Goal: Navigation & Orientation: Locate item on page

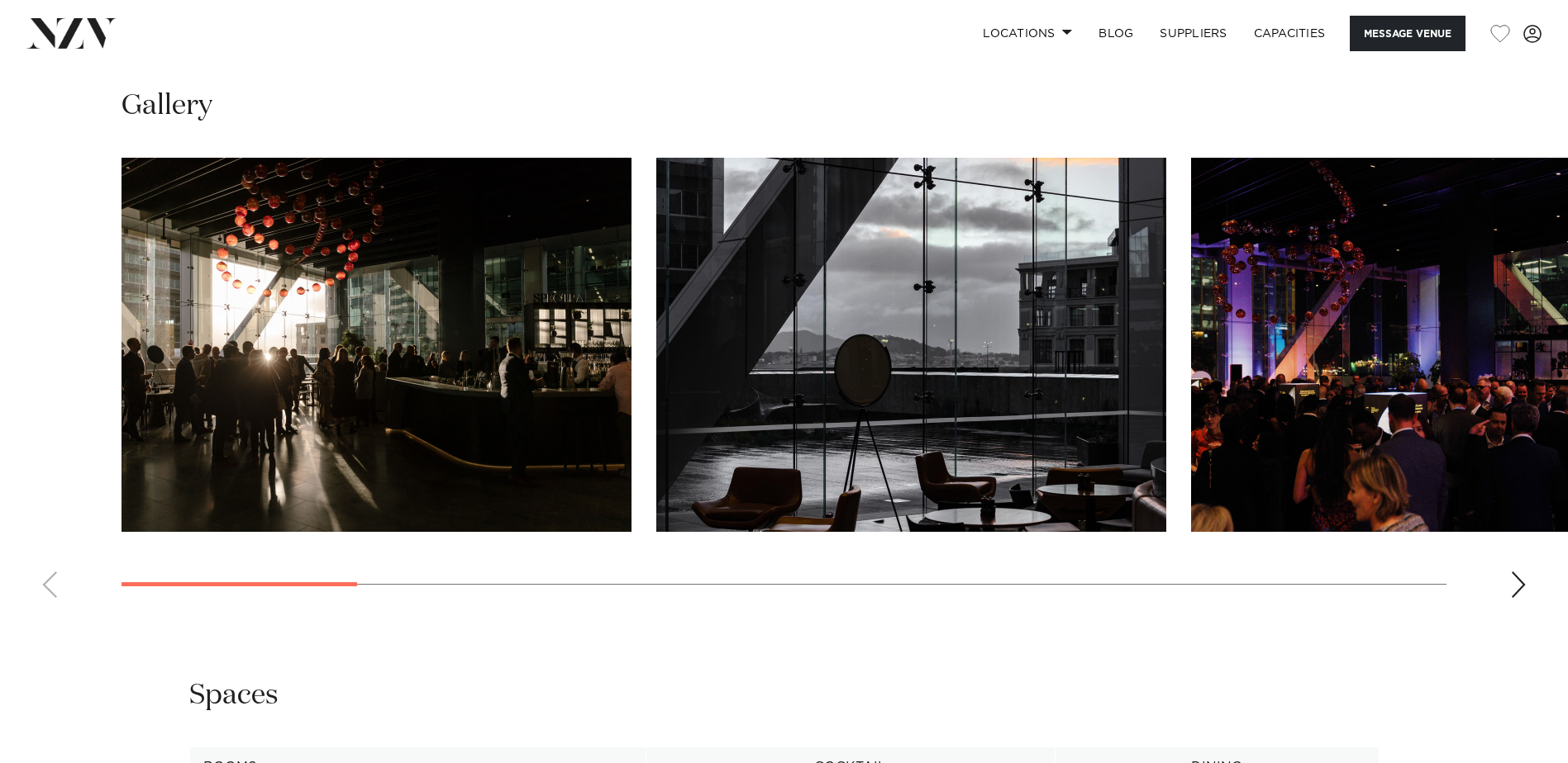
scroll to position [1570, 0]
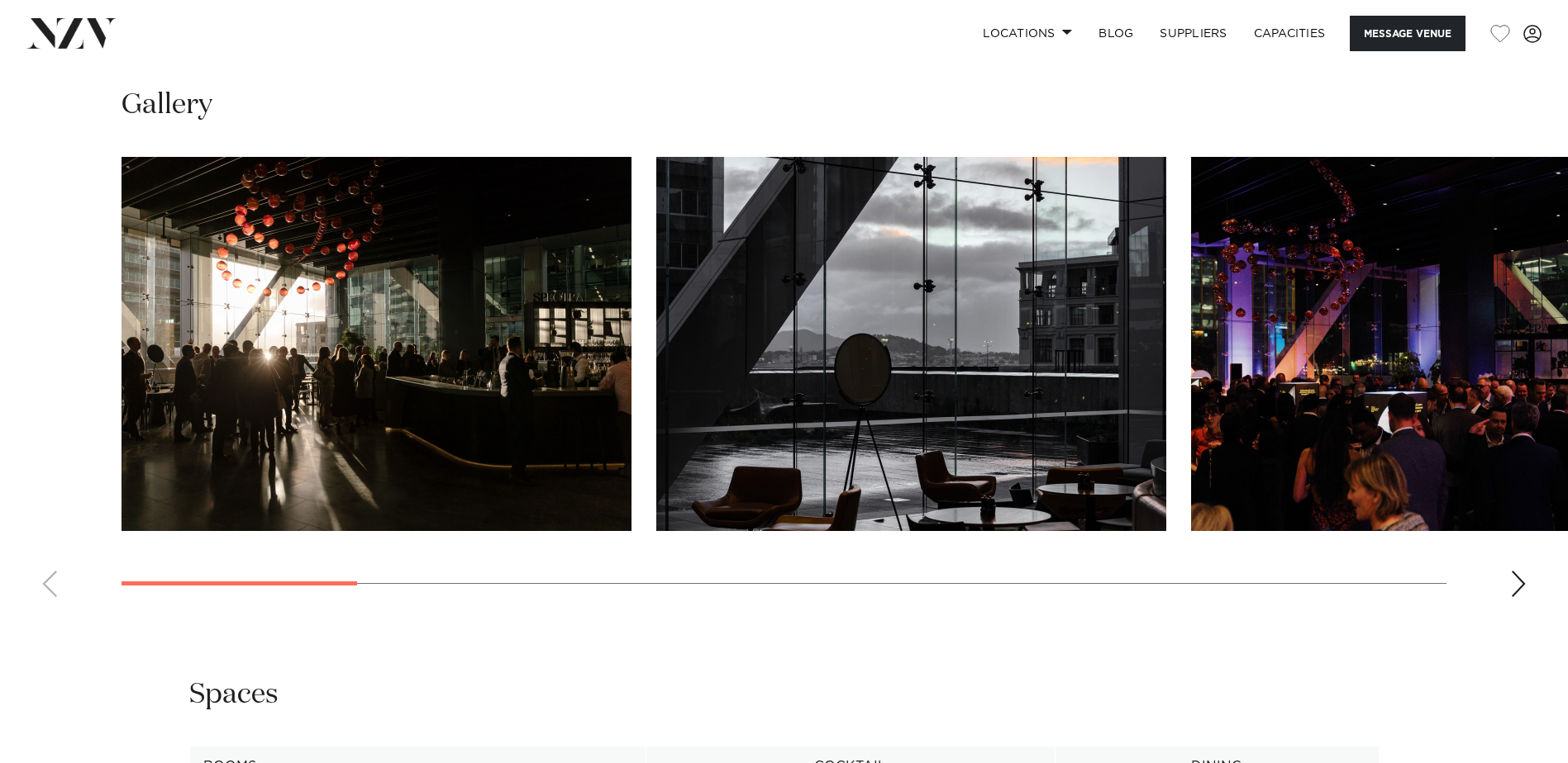
click at [1537, 362] on img "3 / 14" at bounding box center [1446, 344] width 510 height 374
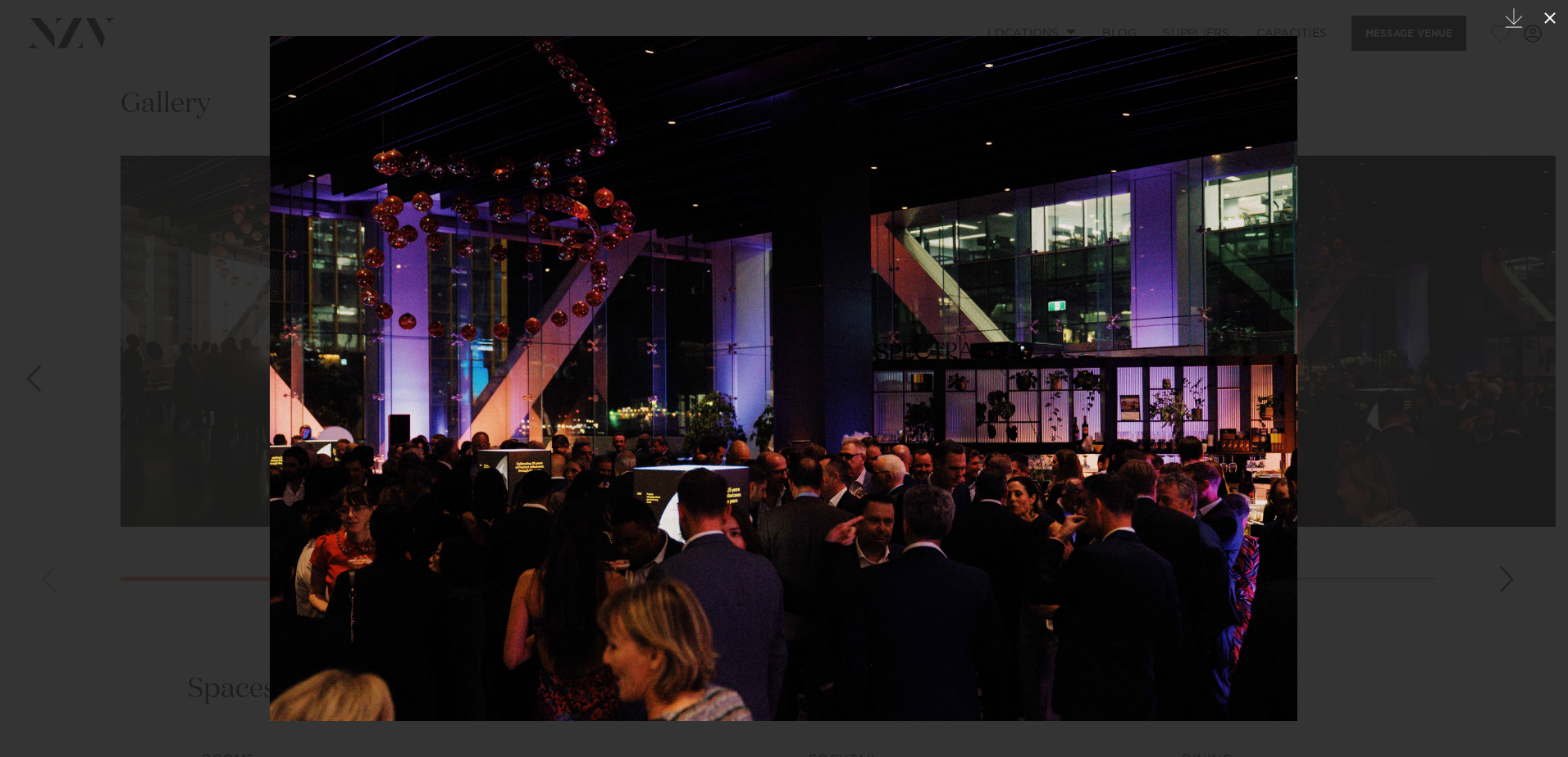
click at [1555, 11] on icon at bounding box center [1550, 18] width 20 height 20
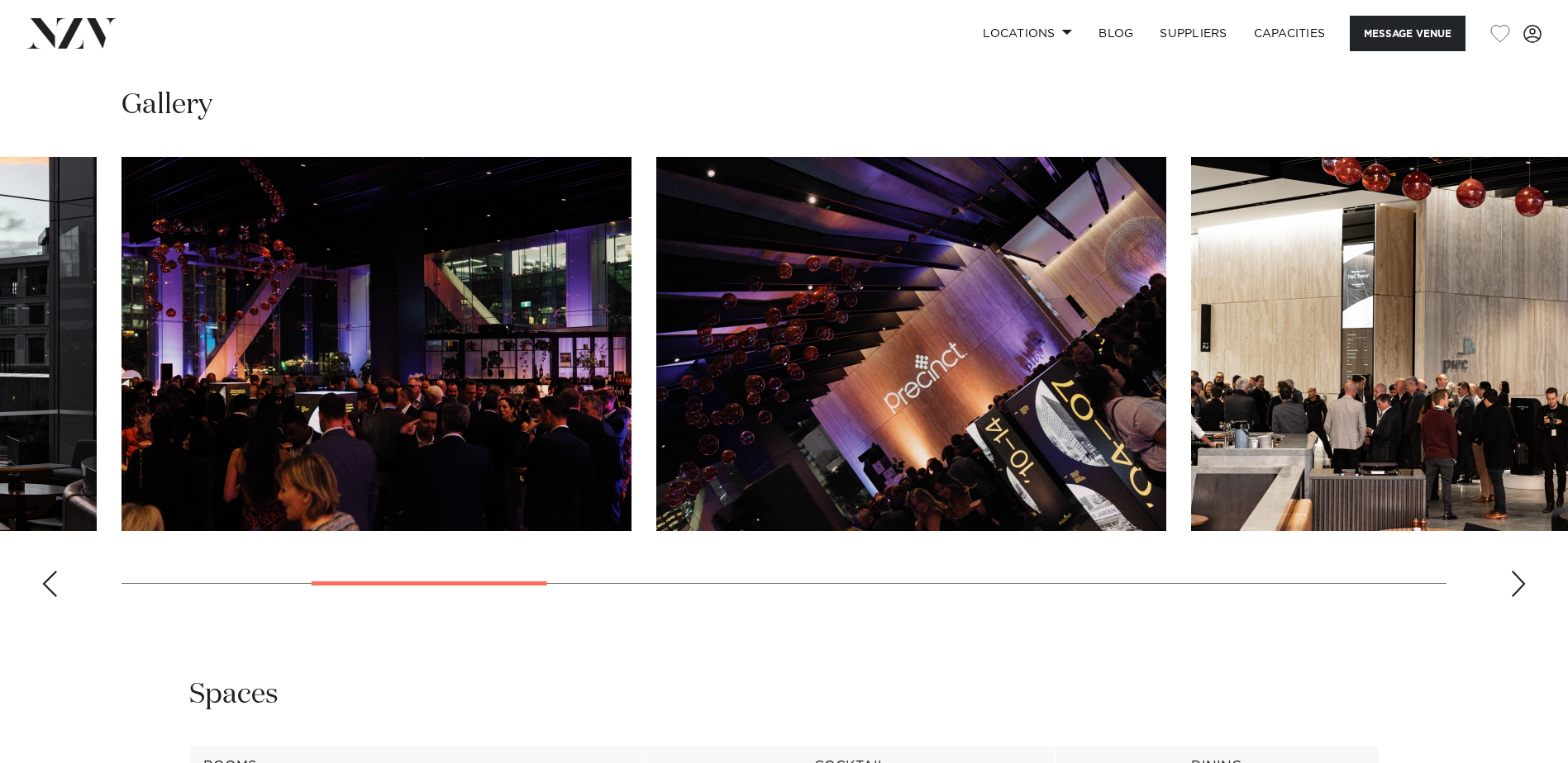
click at [1519, 587] on div "Next slide" at bounding box center [1519, 584] width 17 height 27
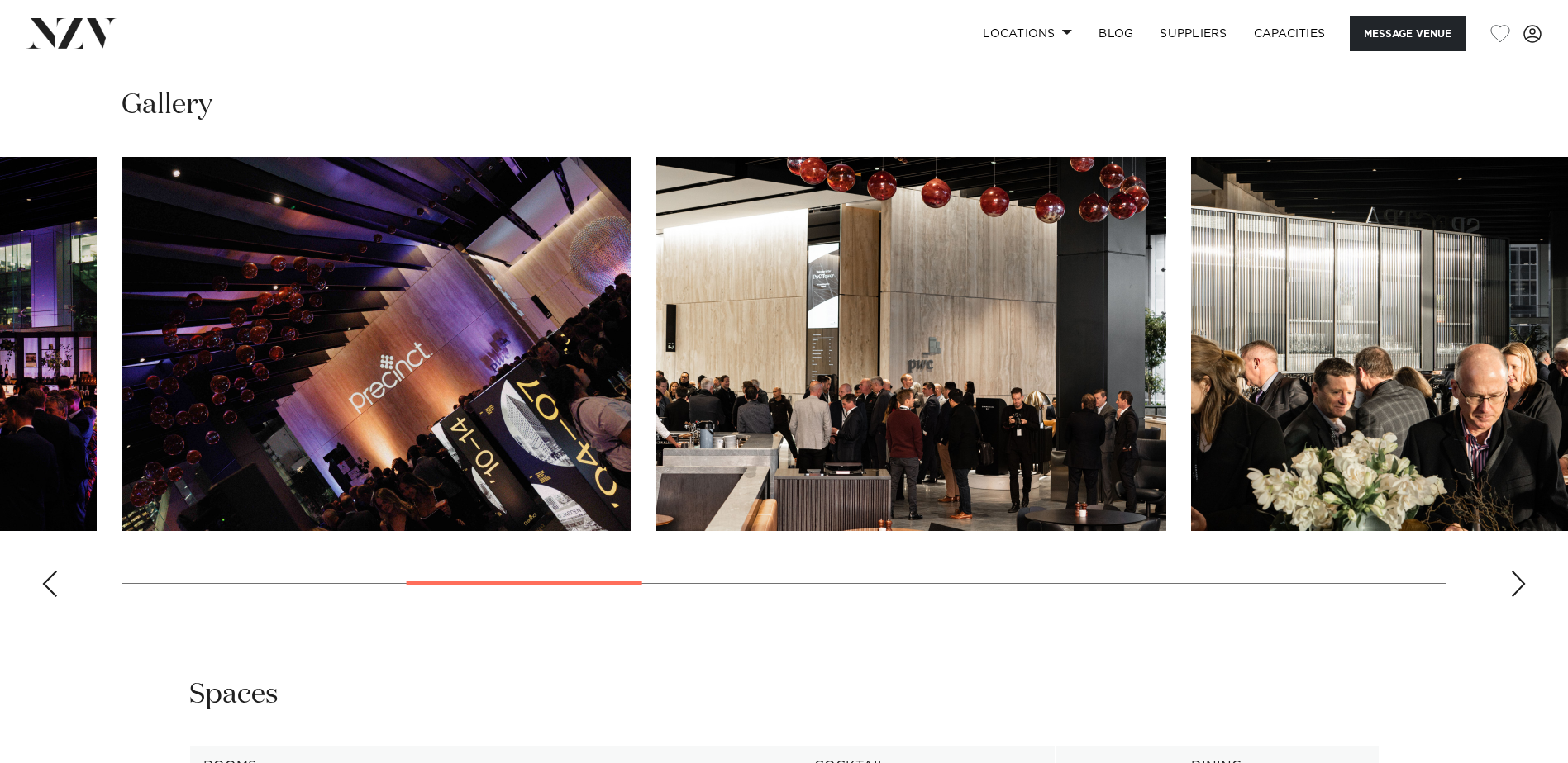
click at [1519, 587] on div "Next slide" at bounding box center [1519, 584] width 17 height 27
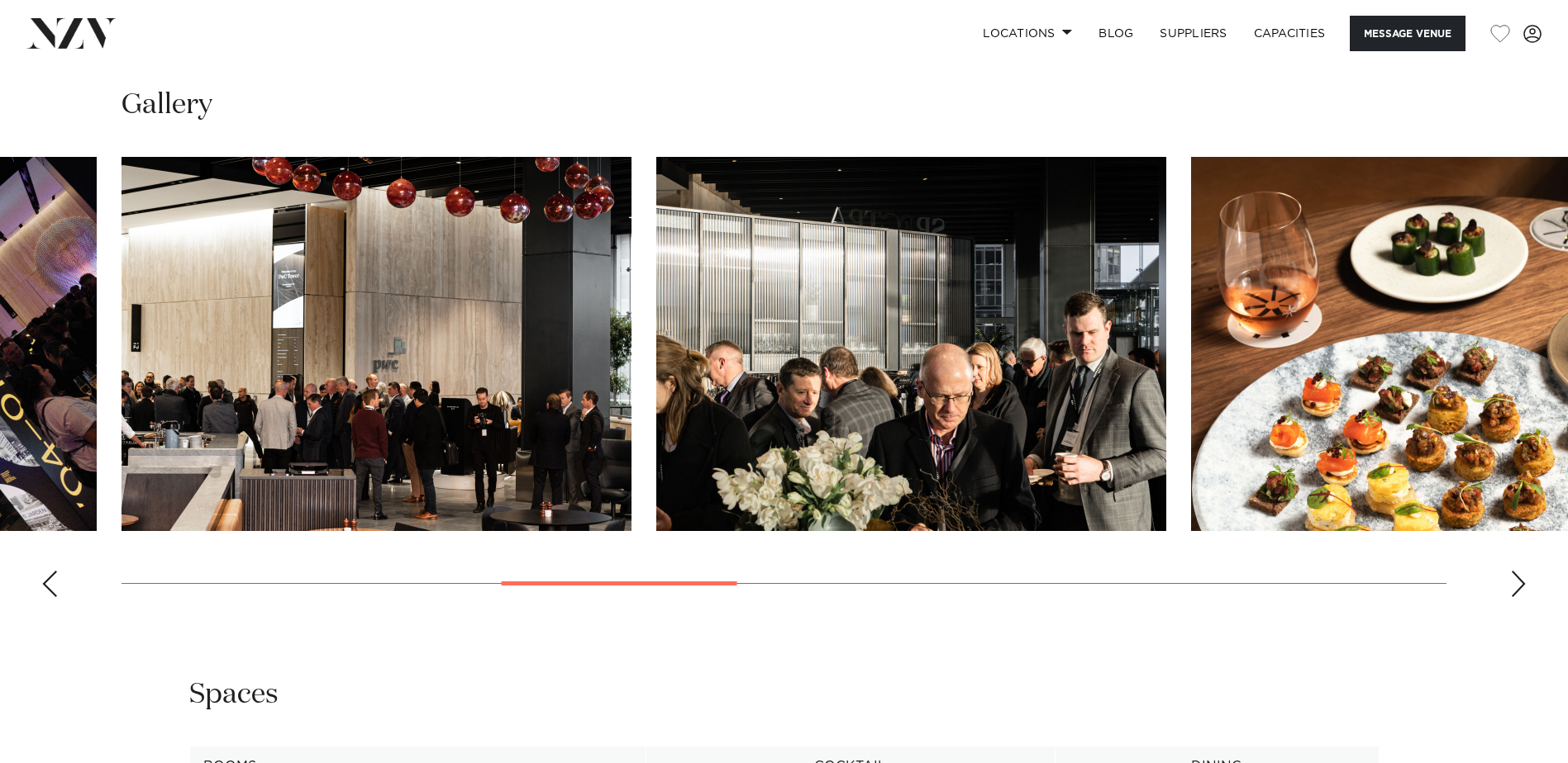
click at [1519, 587] on div "Next slide" at bounding box center [1519, 584] width 17 height 27
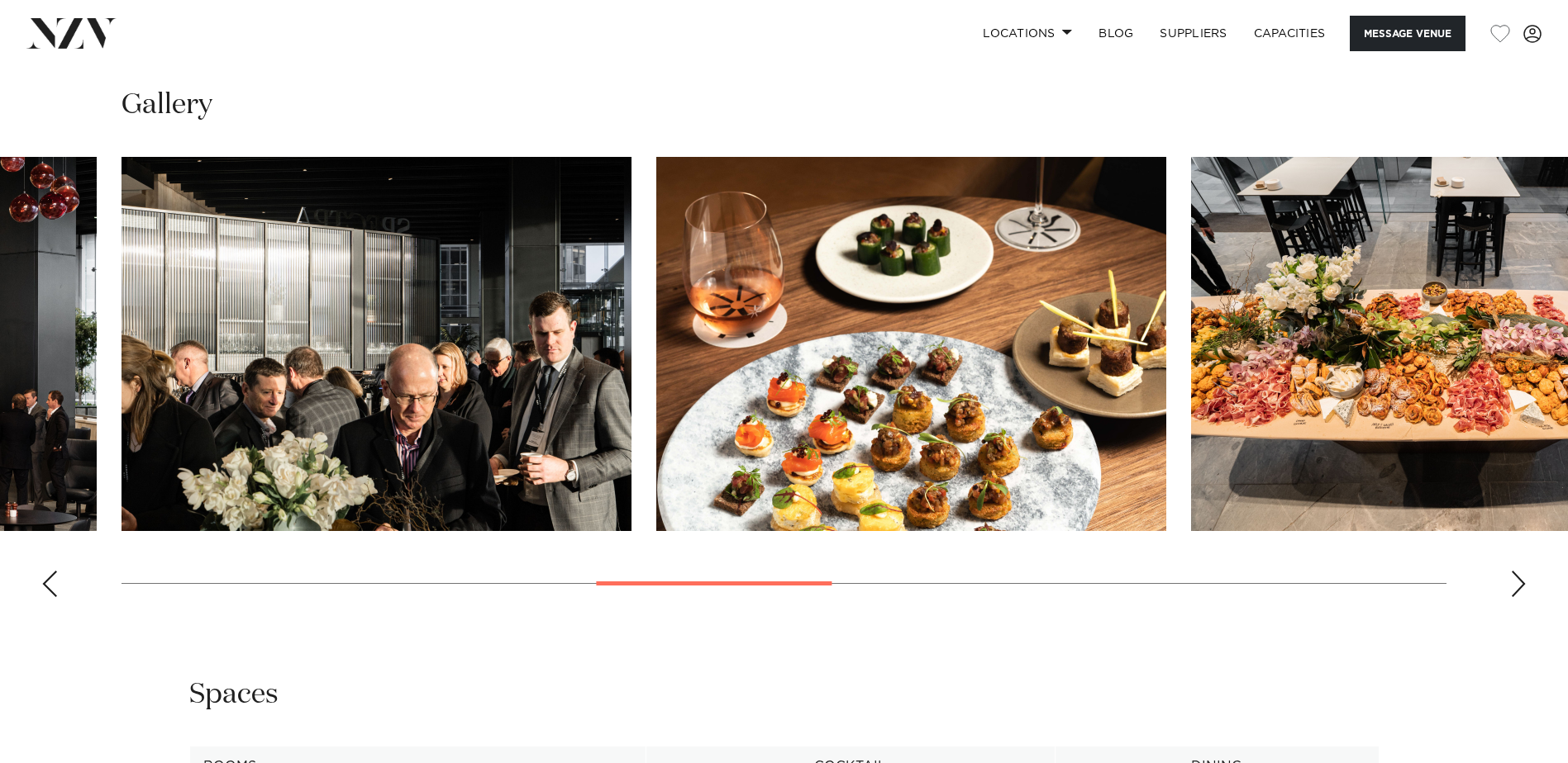
click at [1519, 587] on div "Next slide" at bounding box center [1519, 584] width 17 height 27
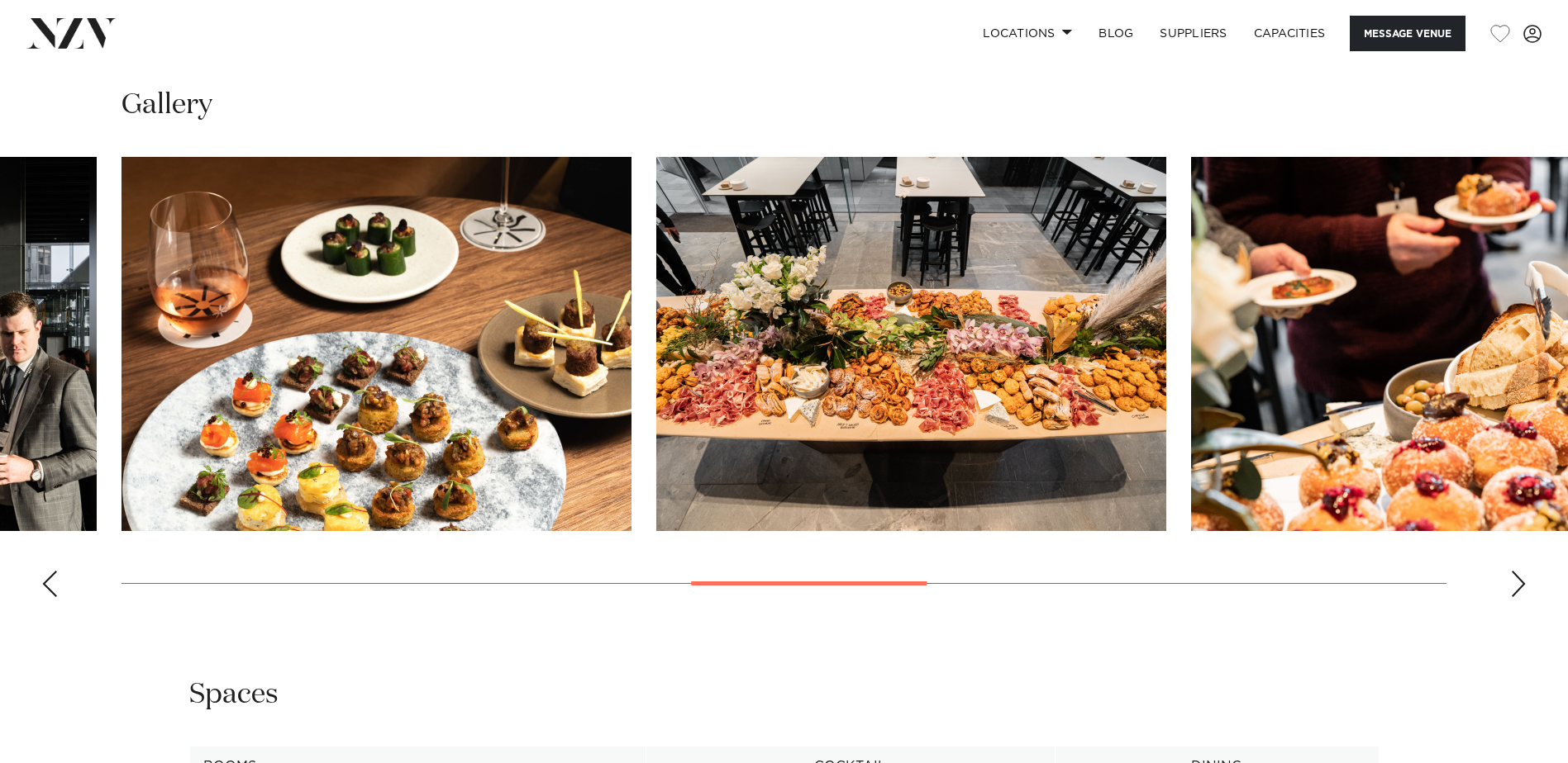
click at [901, 375] on img "8 / 14" at bounding box center [911, 344] width 510 height 374
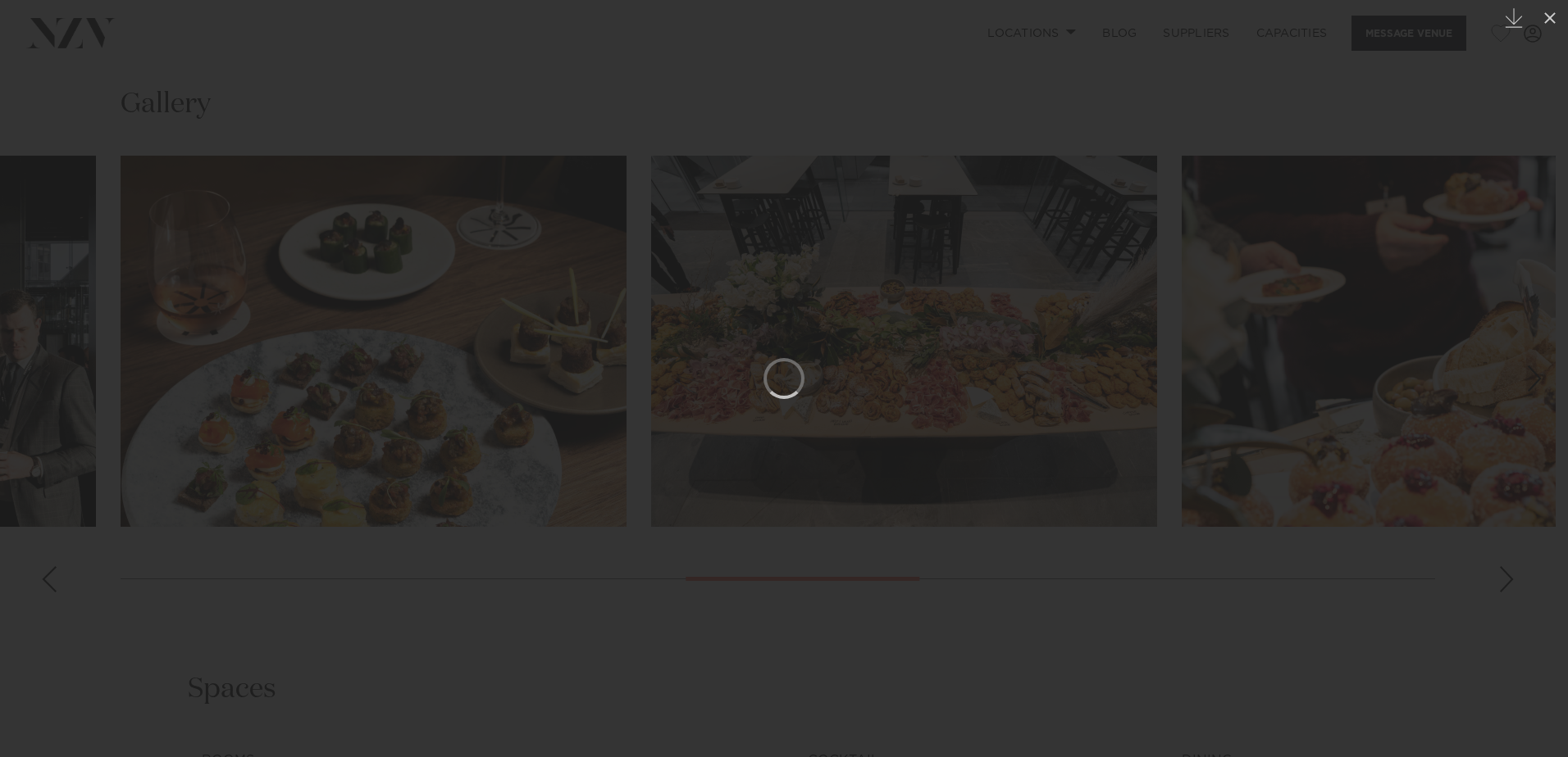
click at [1253, 661] on div at bounding box center [784, 378] width 1568 height 757
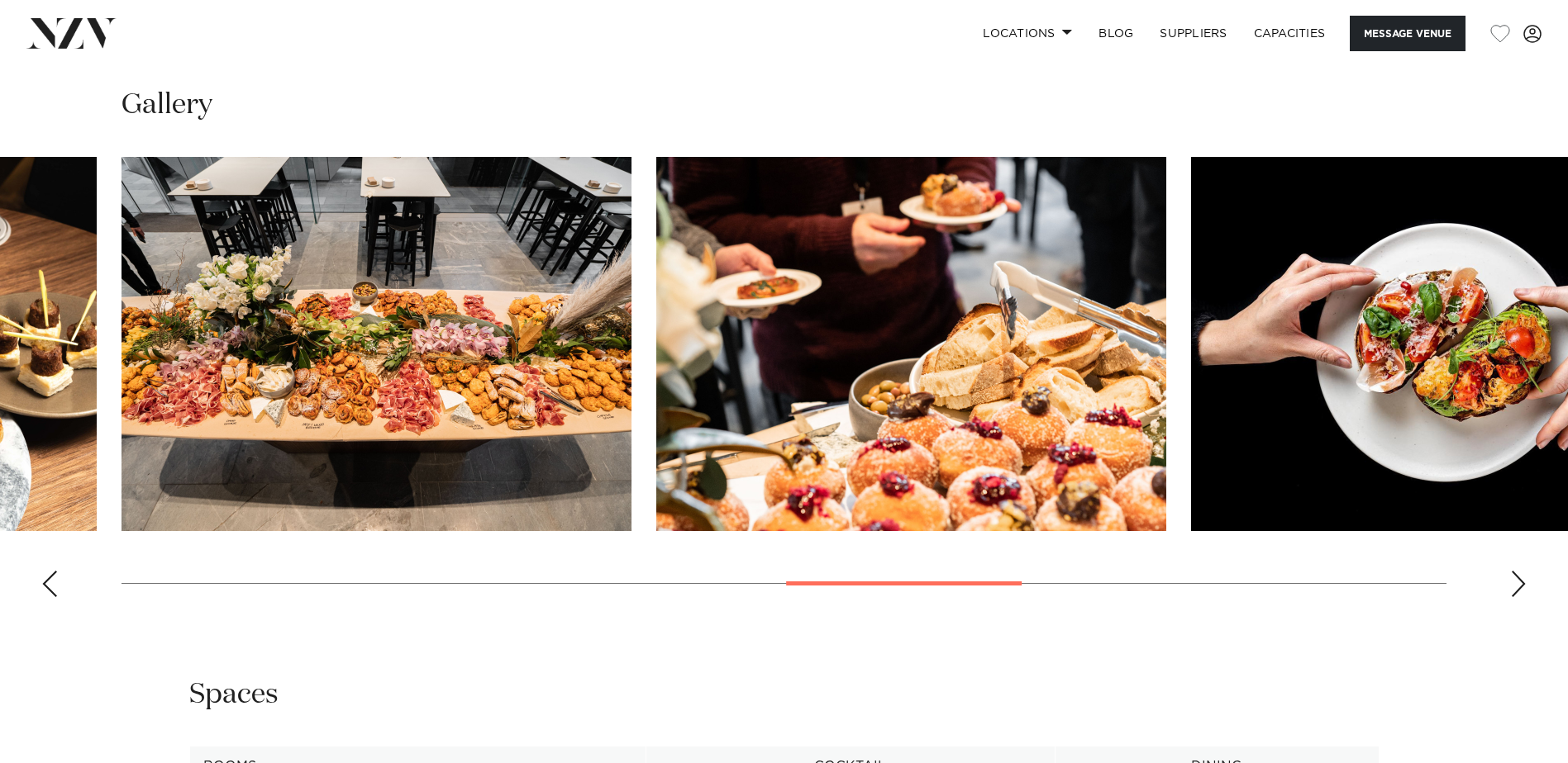
click at [496, 349] on img "8 / 14" at bounding box center [377, 344] width 510 height 374
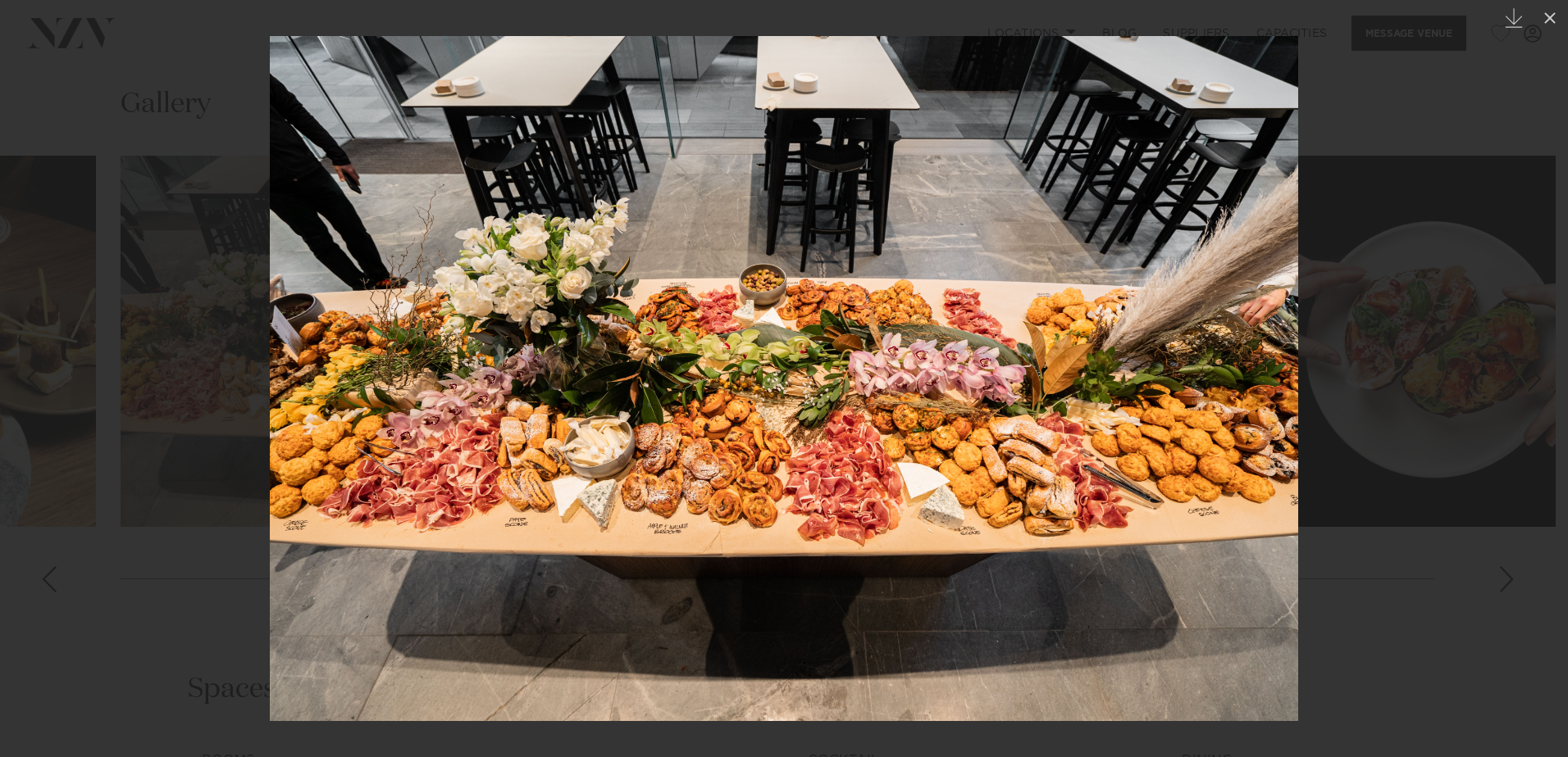
click at [1377, 388] on div at bounding box center [784, 378] width 1568 height 757
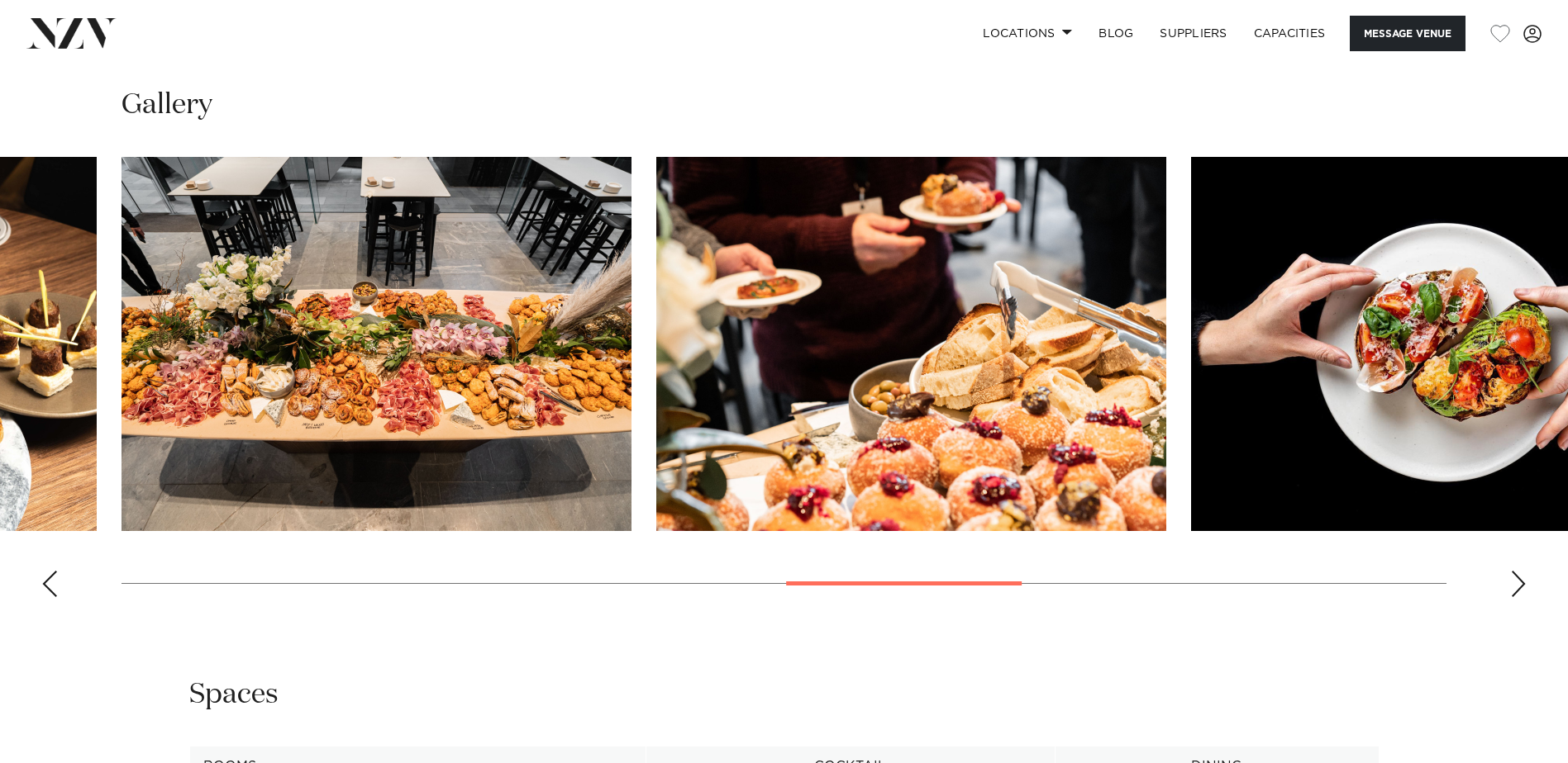
click at [1522, 595] on div "Next slide" at bounding box center [1519, 584] width 17 height 27
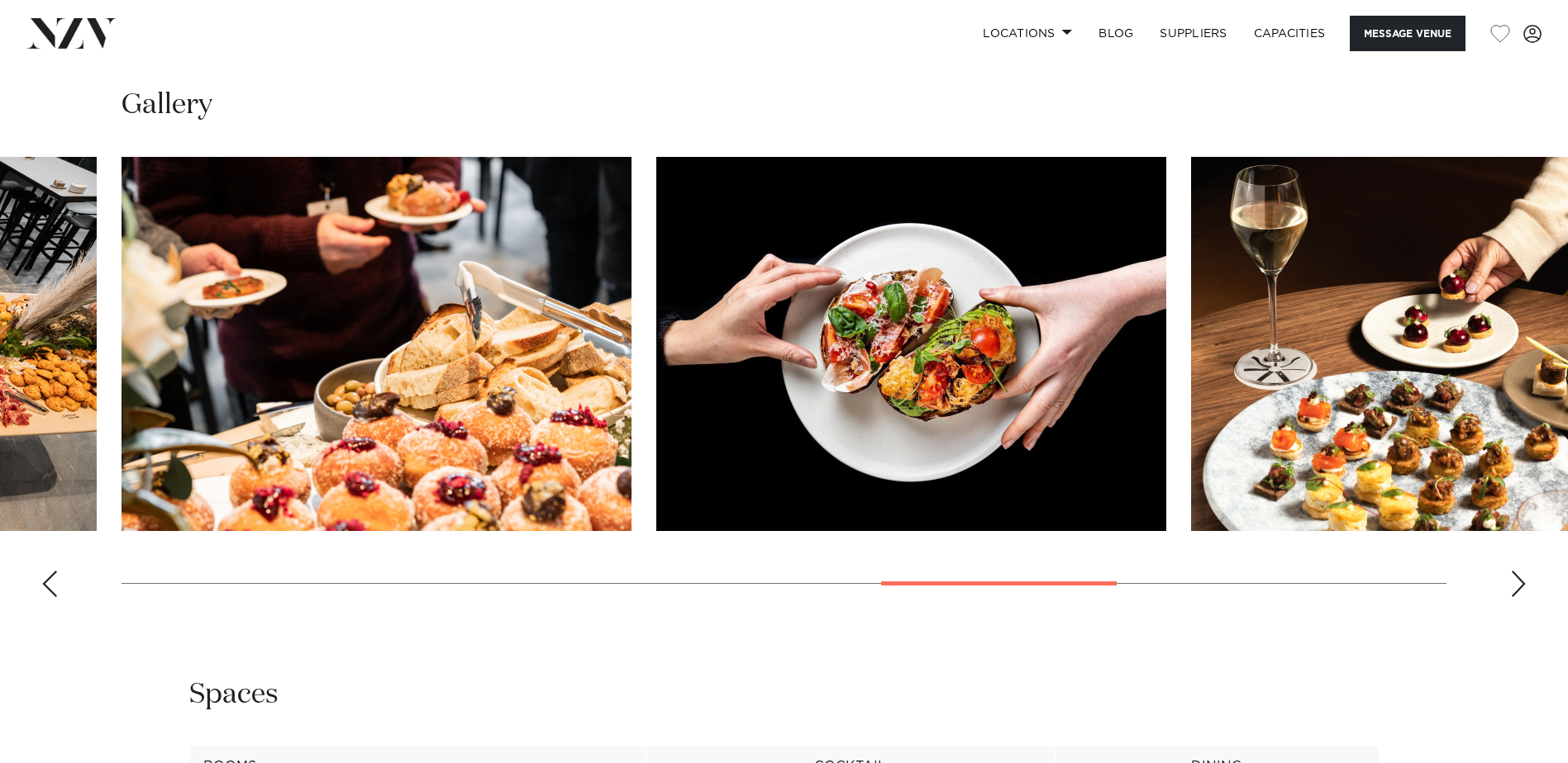
click at [1523, 590] on div "Next slide" at bounding box center [1519, 584] width 17 height 27
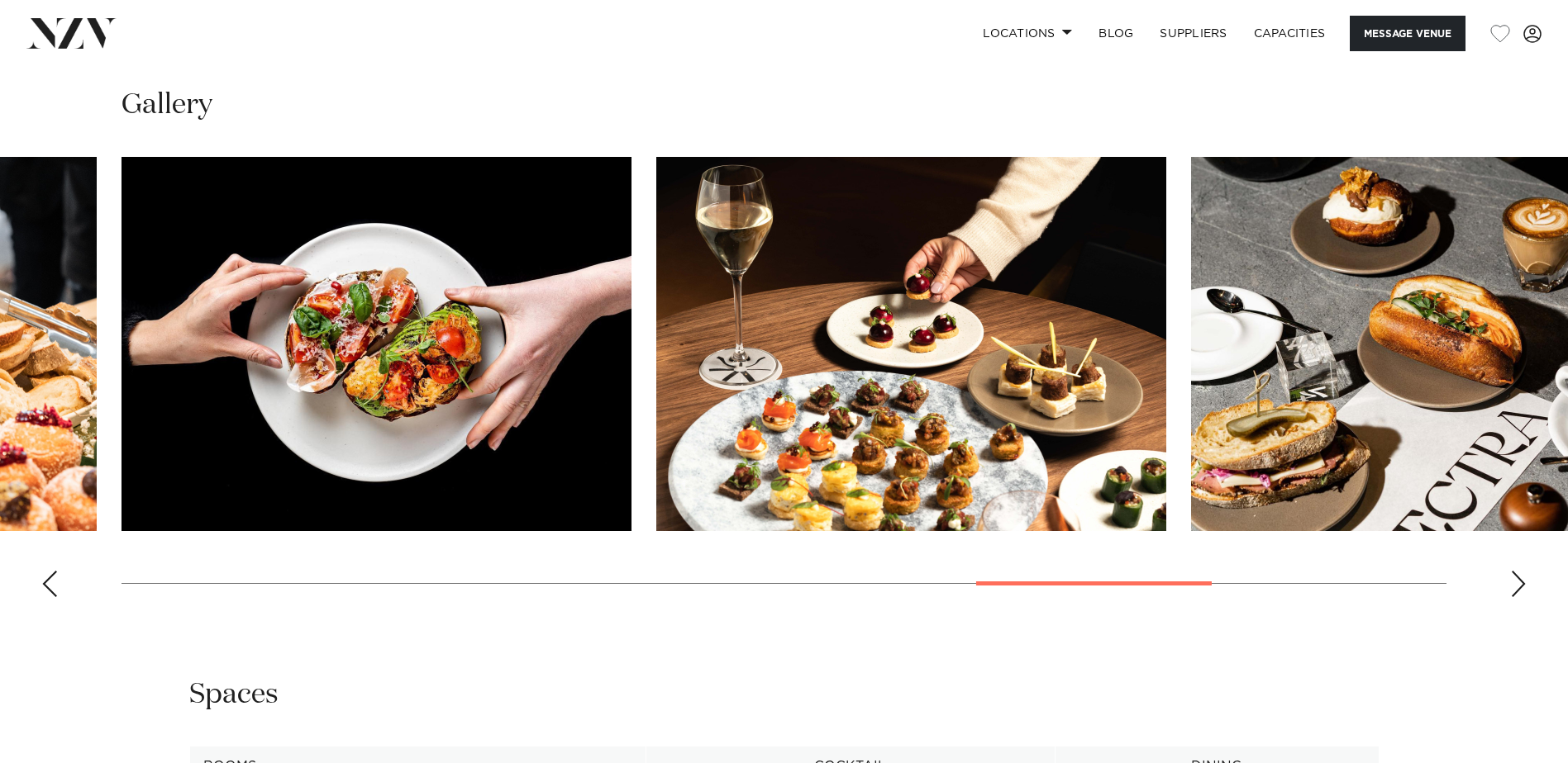
click at [1523, 589] on div "Next slide" at bounding box center [1519, 584] width 17 height 27
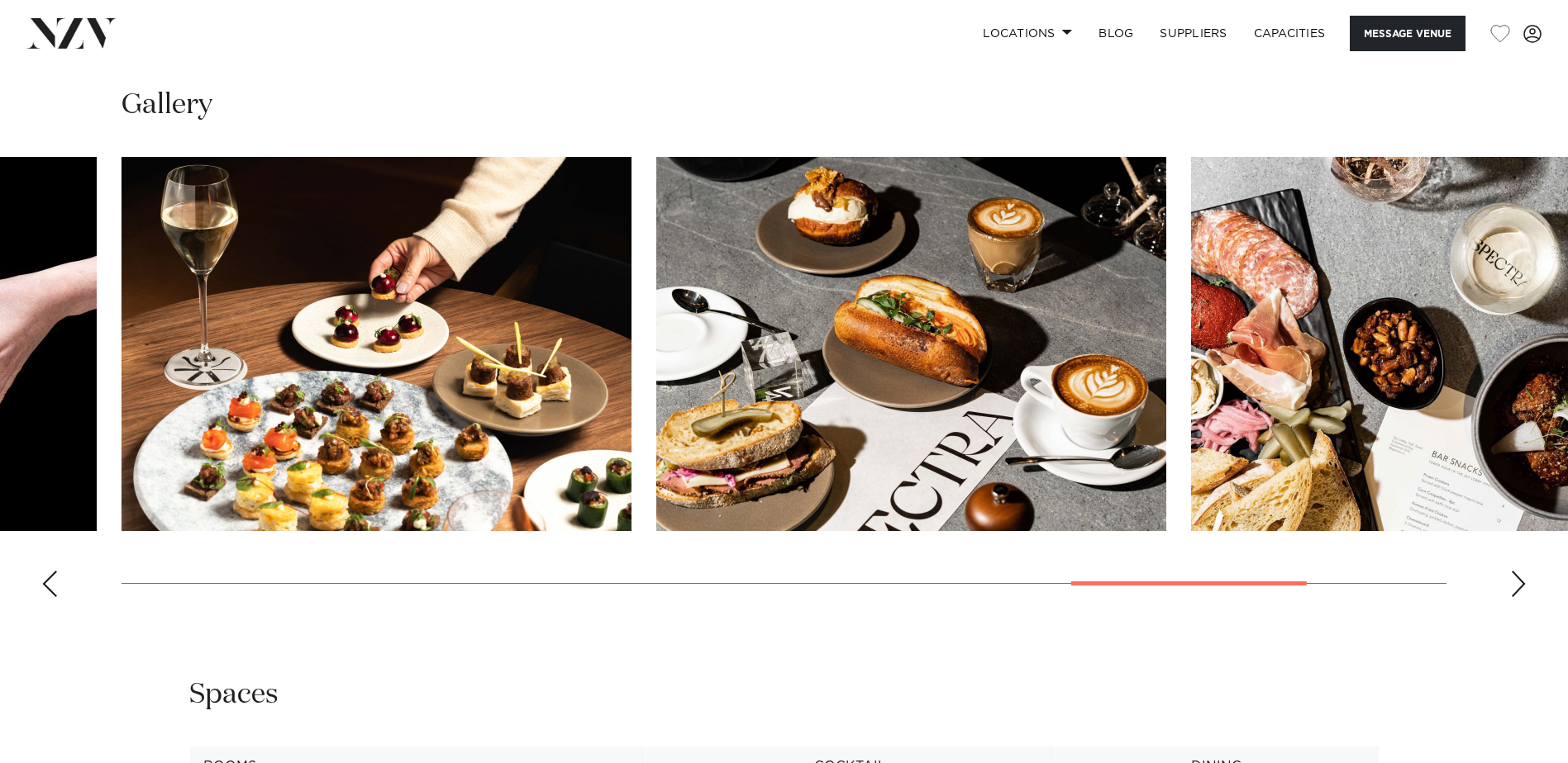
click at [1523, 589] on div "Next slide" at bounding box center [1519, 584] width 17 height 27
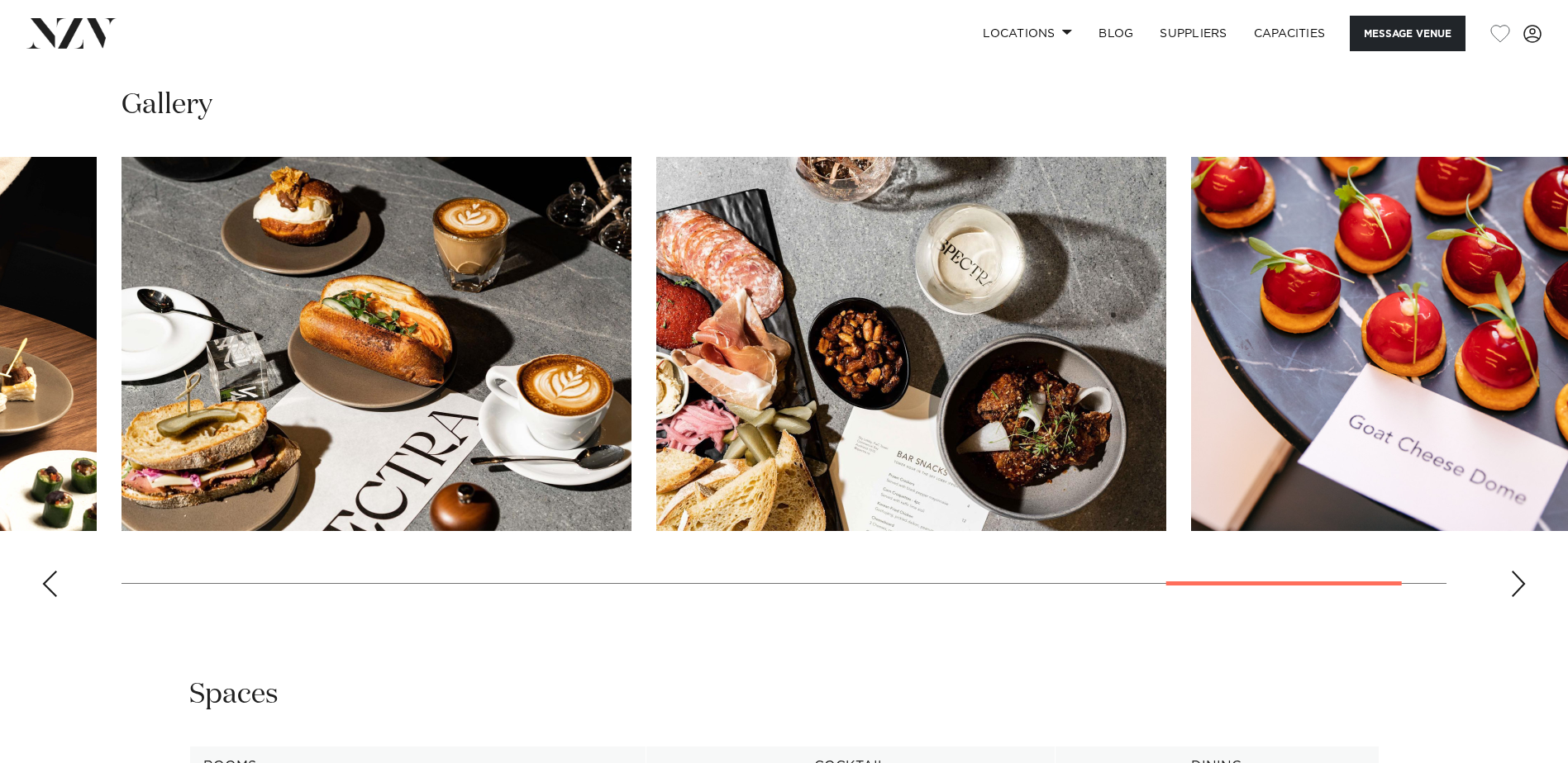
click at [1522, 587] on div "Next slide" at bounding box center [1519, 584] width 17 height 27
